Goal: Find specific page/section: Find specific page/section

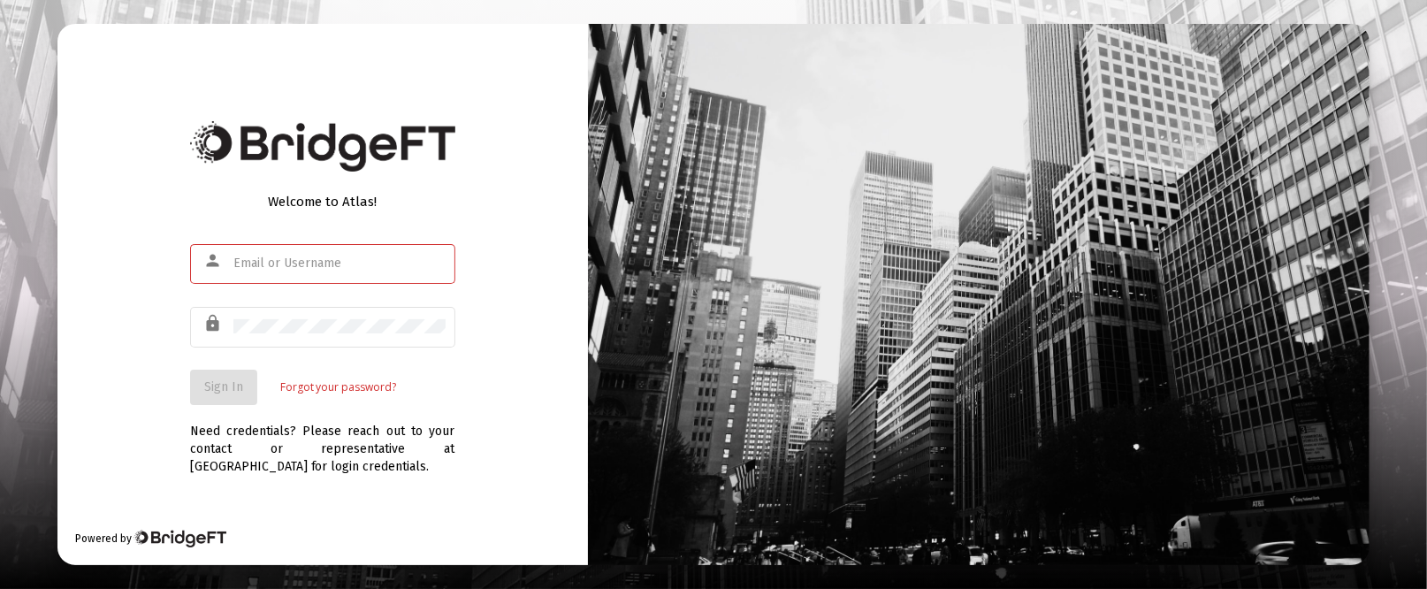
type input "[PERSON_NAME][EMAIL_ADDRESS][DOMAIN_NAME]"
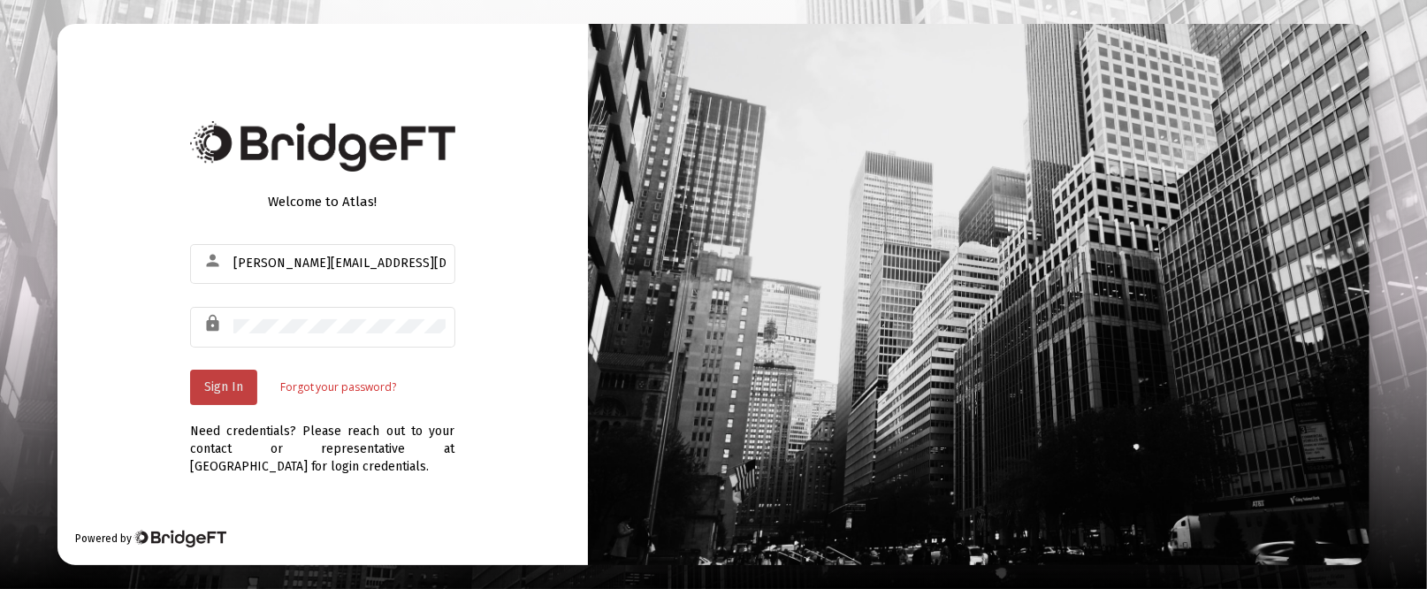
click at [220, 386] on span "Sign In" at bounding box center [223, 386] width 39 height 15
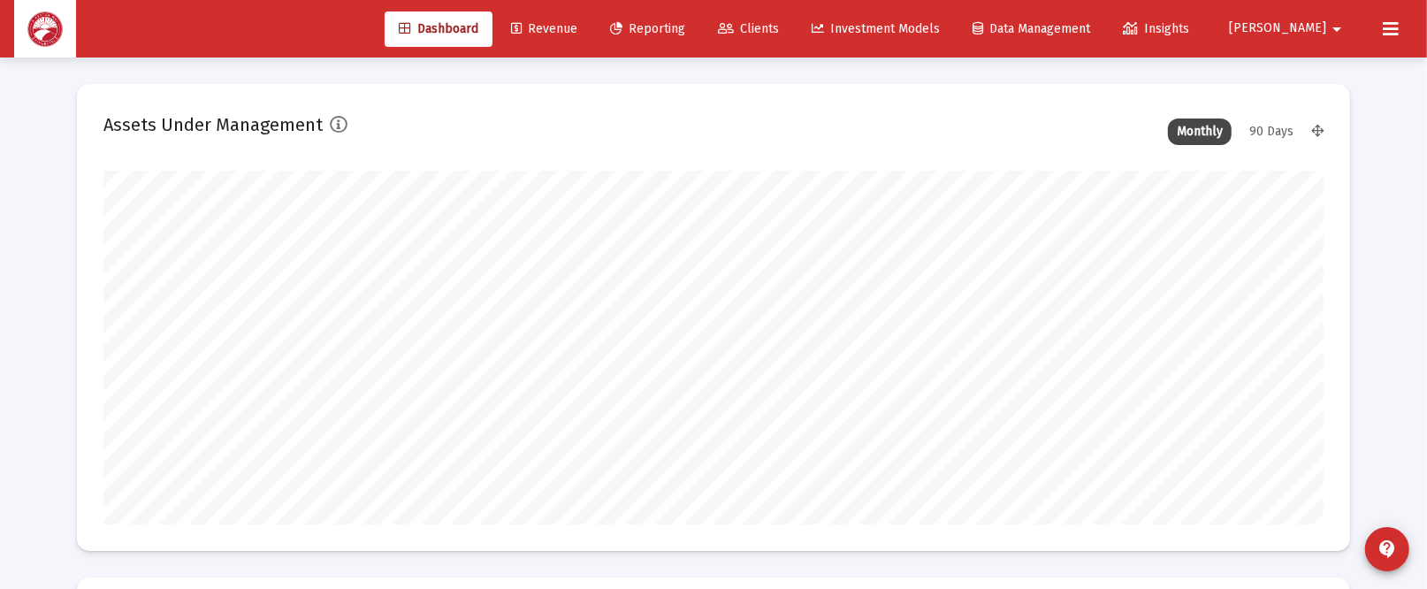
type input "[DATE]"
click at [760, 27] on span "Clients" at bounding box center [729, 28] width 61 height 15
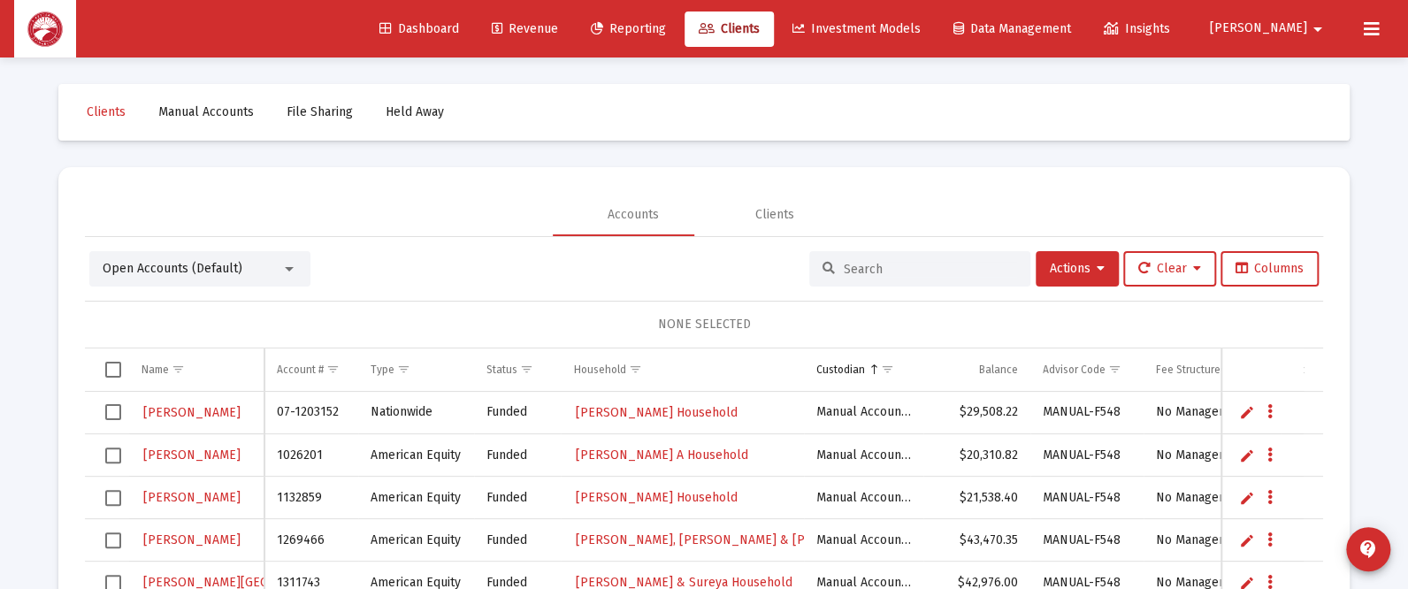
click at [834, 241] on div "Open Accounts (Default) Actions Clear Columns NONE SELECTED Name Name Account #…" at bounding box center [704, 469] width 1238 height 465
click at [832, 259] on div at bounding box center [919, 268] width 221 height 35
click at [846, 263] on input at bounding box center [930, 269] width 173 height 15
type input "servis"
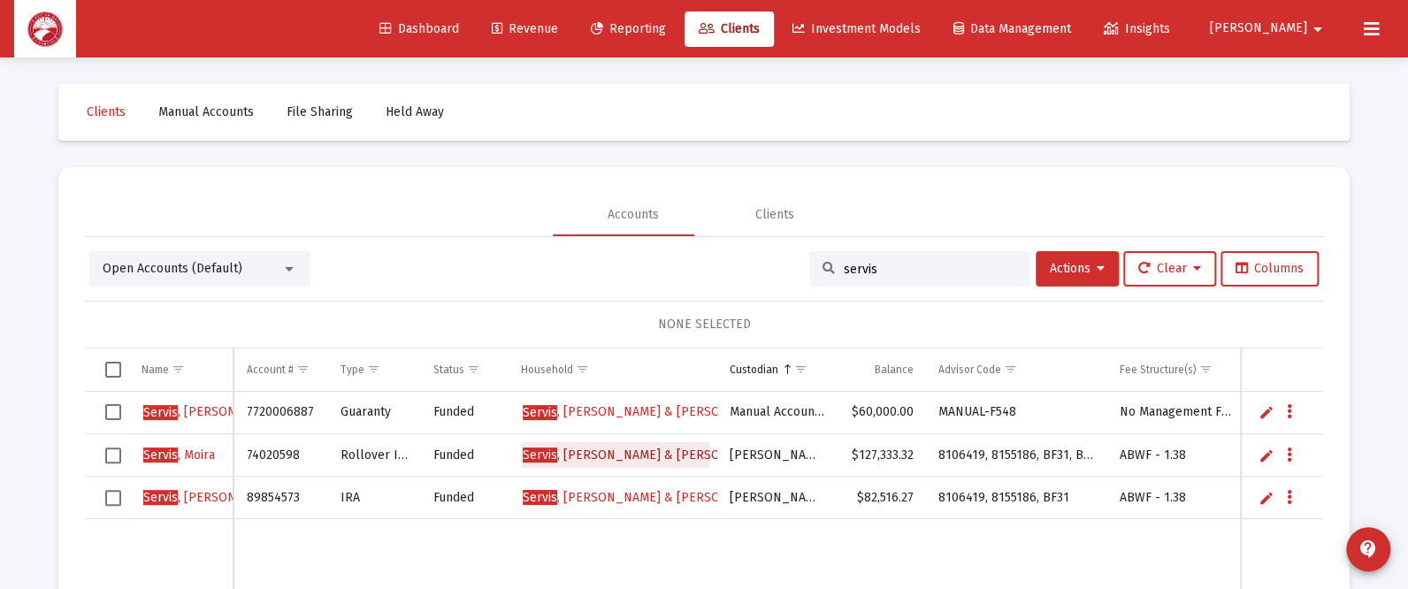
click at [615, 453] on span "[PERSON_NAME] & [PERSON_NAME] Household" at bounding box center [681, 455] width 316 height 15
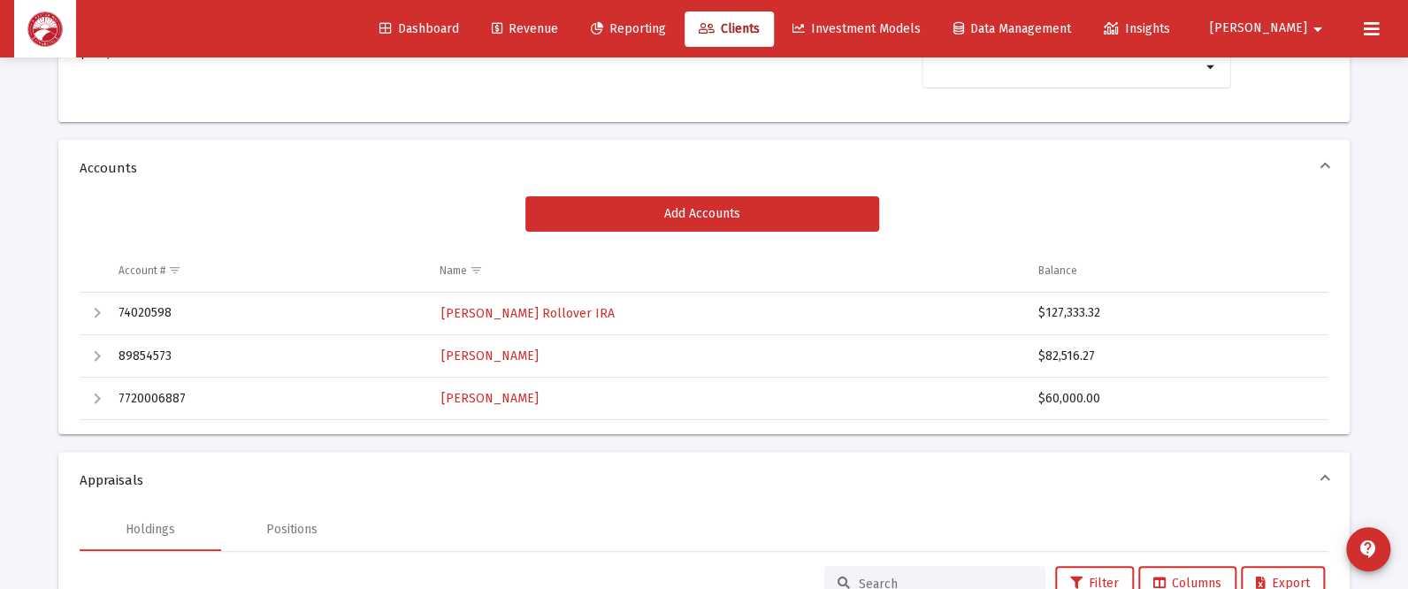
scroll to position [133, 0]
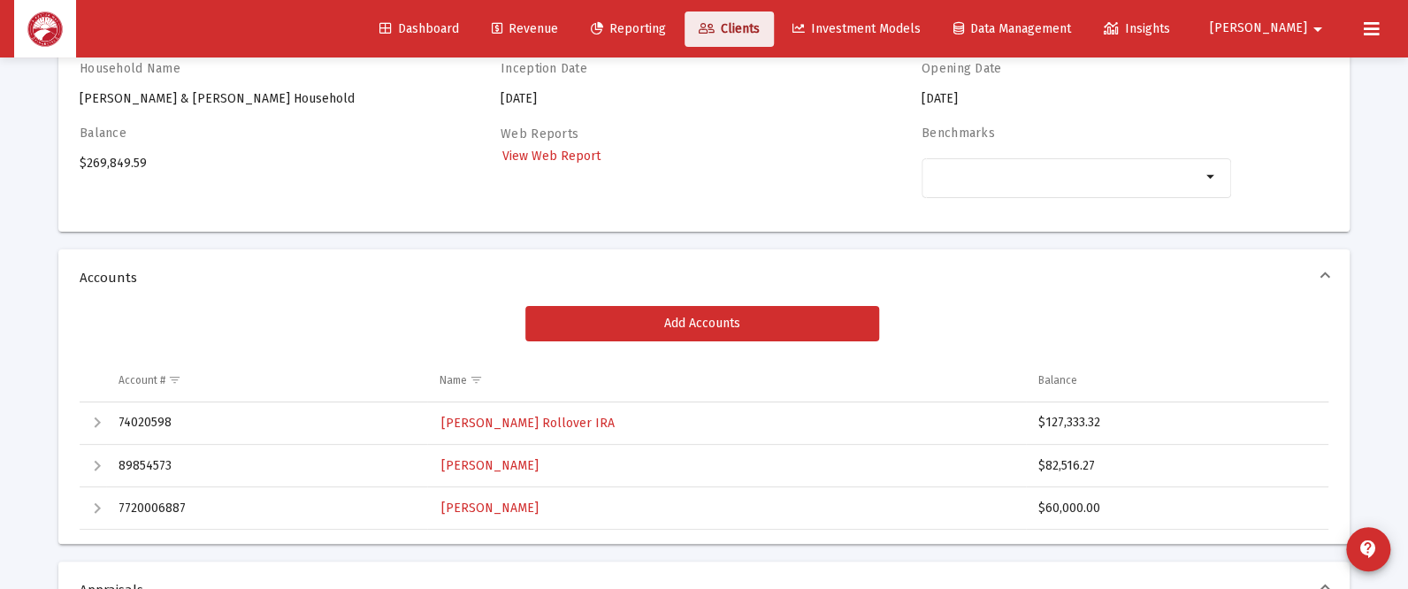
click at [766, 14] on link "Clients" at bounding box center [729, 28] width 89 height 35
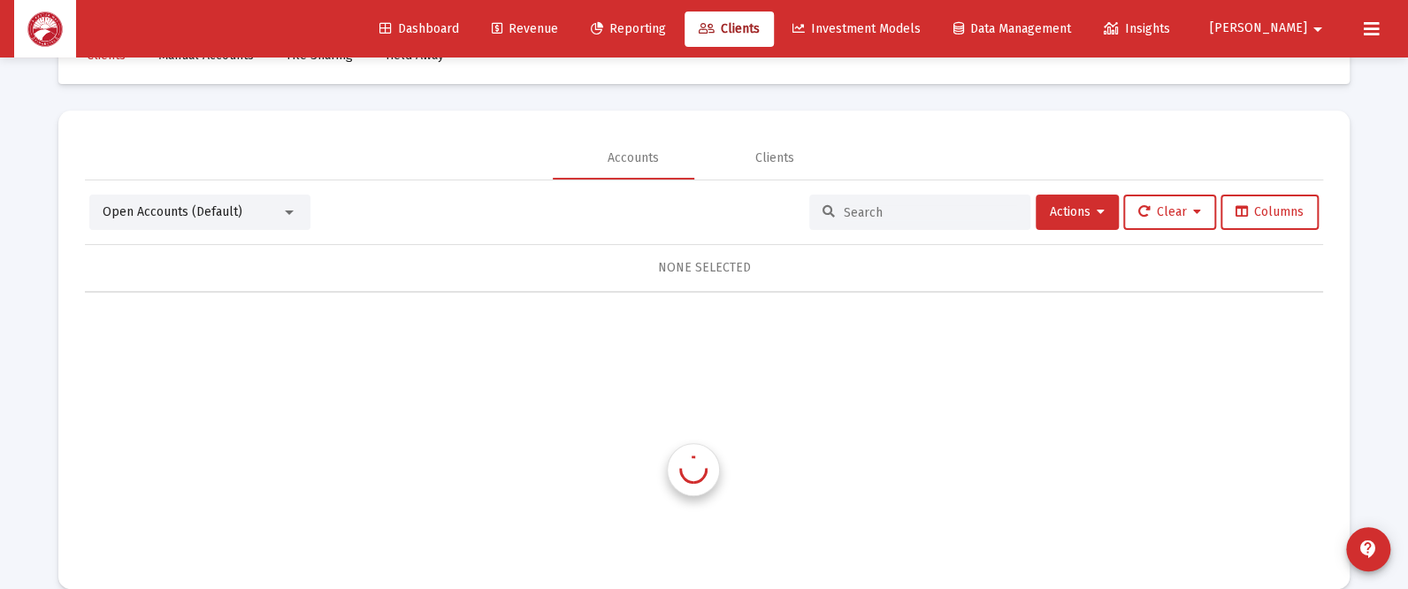
scroll to position [83, 0]
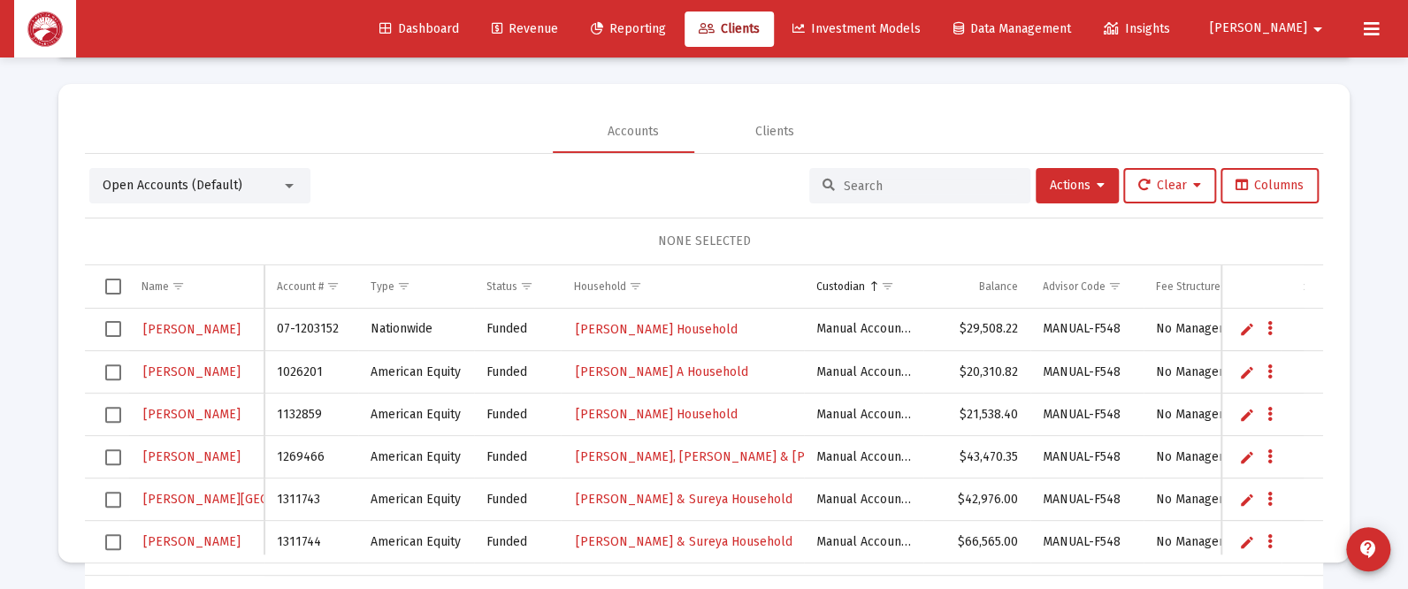
click at [933, 192] on input at bounding box center [930, 186] width 173 height 15
click at [938, 181] on input at bounding box center [930, 186] width 173 height 15
type input "moira"
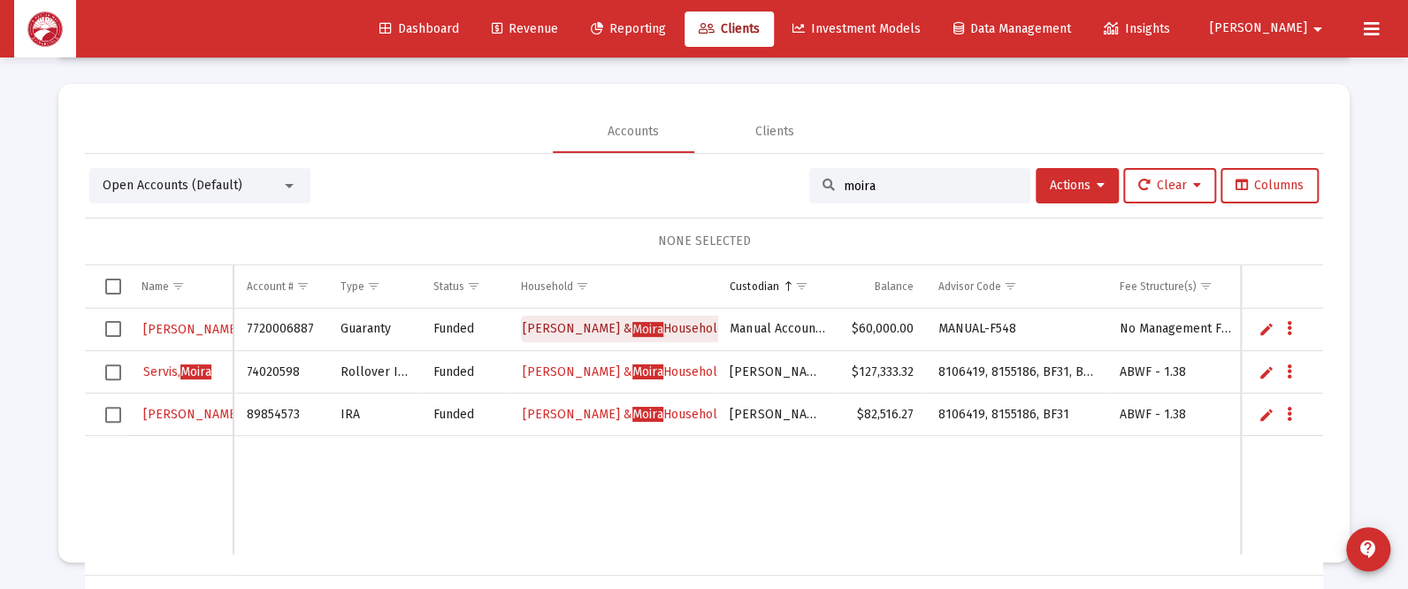
click at [668, 318] on link "[PERSON_NAME] & [PERSON_NAME] Household" at bounding box center [623, 329] width 205 height 27
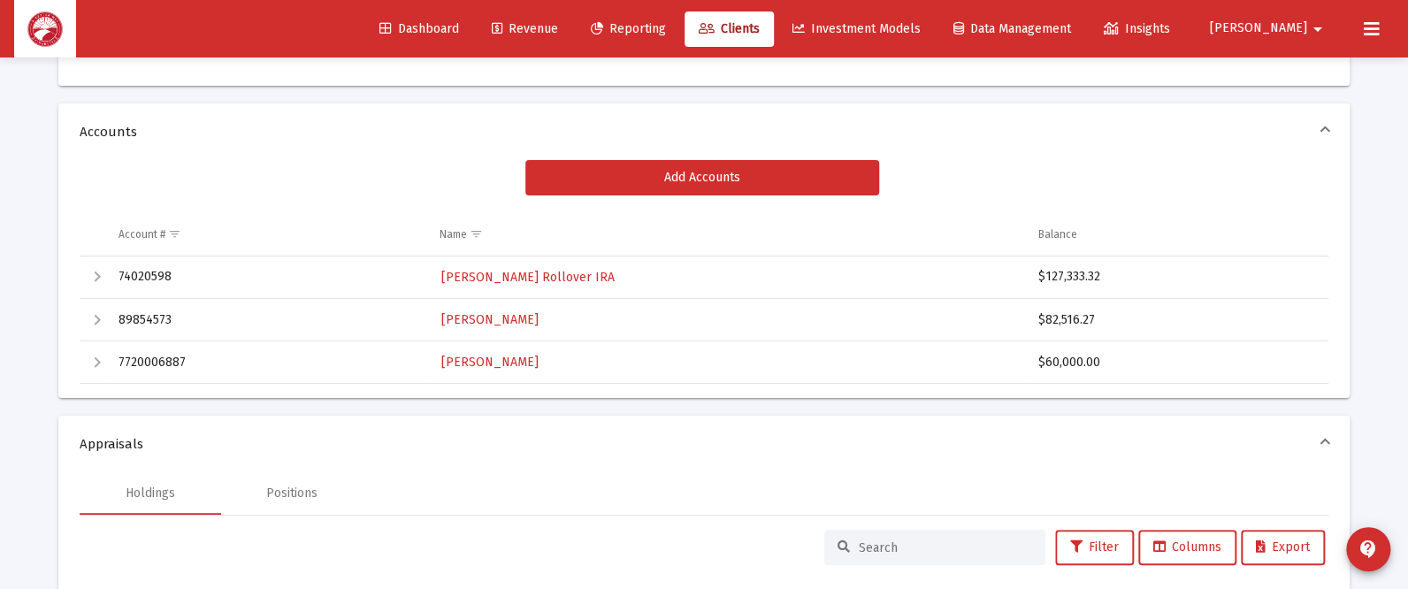
scroll to position [265, 0]
